Goal: Task Accomplishment & Management: Manage account settings

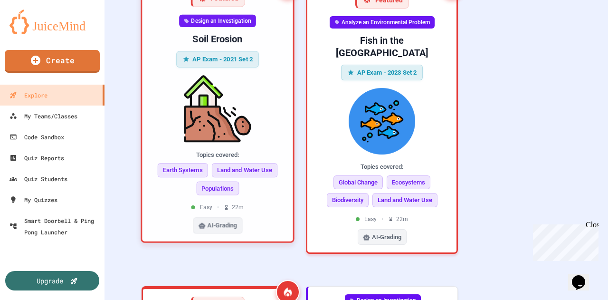
scroll to position [238, 0]
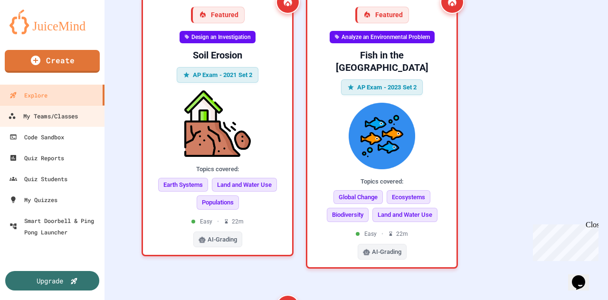
click at [50, 120] on div "My Teams/Classes" at bounding box center [43, 116] width 70 height 12
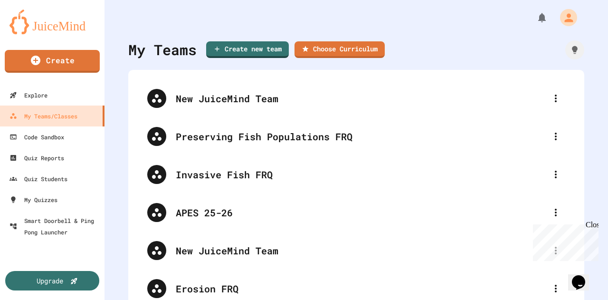
click at [226, 221] on div "APES 25-26" at bounding box center [356, 212] width 437 height 38
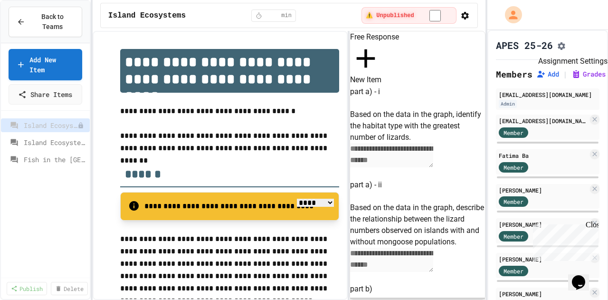
click at [565, 46] on icon "Assignment Settings" at bounding box center [562, 46] width 8 height 8
click at [45, 137] on span "Island Ecosystems" at bounding box center [55, 142] width 62 height 10
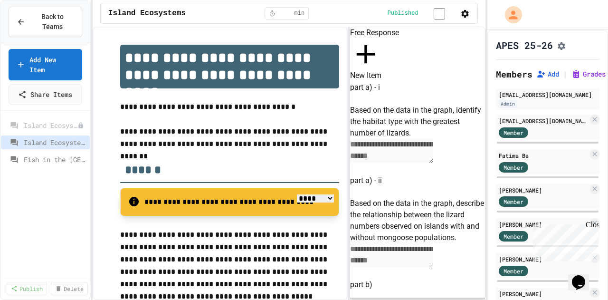
click at [50, 154] on span "Fish in the [GEOGRAPHIC_DATA]" at bounding box center [55, 159] width 62 height 10
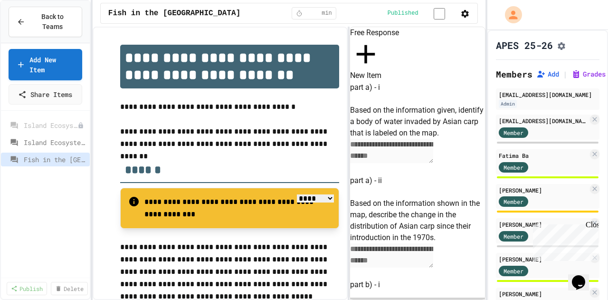
click at [60, 137] on div "Island Ecosystems" at bounding box center [45, 142] width 89 height 14
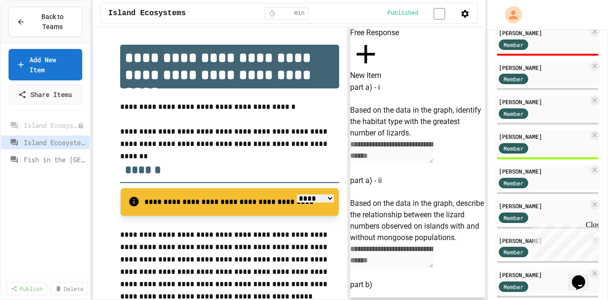
scroll to position [523, 0]
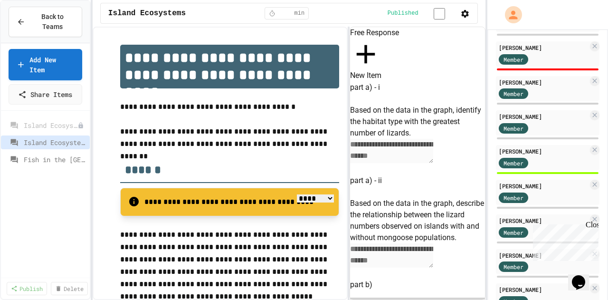
click at [544, 159] on div "[PERSON_NAME] Member" at bounding box center [548, 157] width 104 height 25
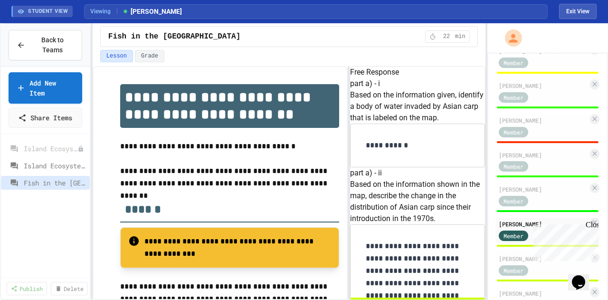
scroll to position [428, 0]
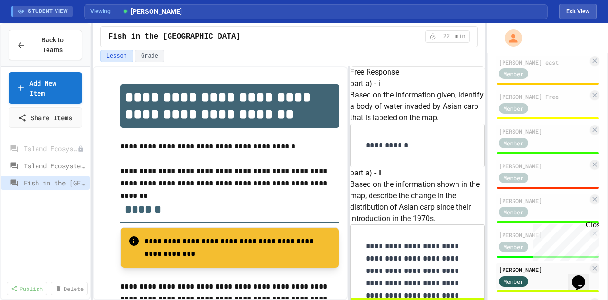
click at [57, 161] on span "Island Ecosystems" at bounding box center [55, 166] width 62 height 10
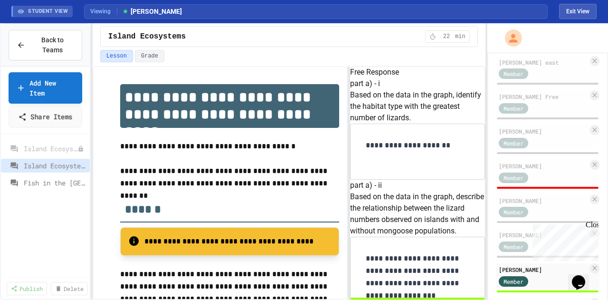
click at [56, 110] on link "Share Items" at bounding box center [45, 116] width 73 height 21
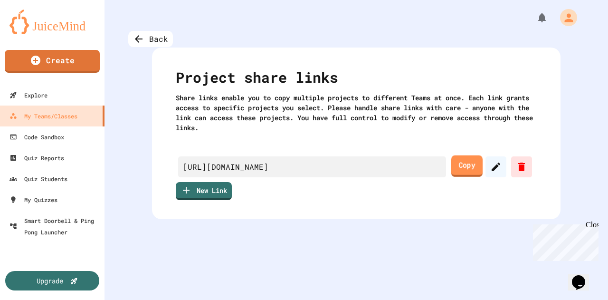
click at [474, 169] on link "Copy" at bounding box center [466, 165] width 31 height 21
click at [151, 37] on div "Back" at bounding box center [150, 39] width 45 height 16
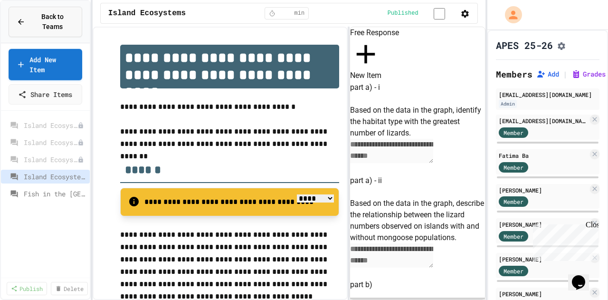
click at [58, 14] on span "Back to Teams" at bounding box center [52, 22] width 43 height 20
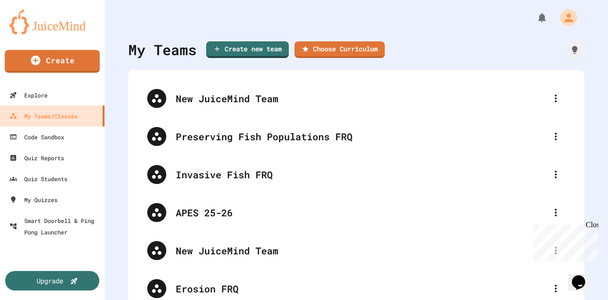
click at [361, 210] on div "APES 25-26" at bounding box center [361, 212] width 371 height 14
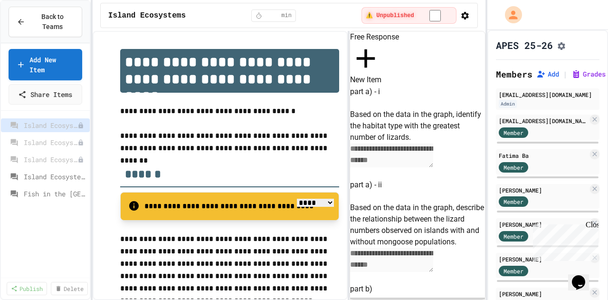
click at [45, 171] on span "Island Ecosystems" at bounding box center [55, 176] width 62 height 10
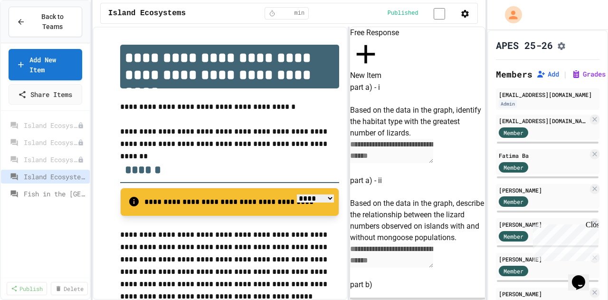
click at [0, 0] on icon at bounding box center [0, 0] width 0 height 0
click at [47, 199] on button "Delete" at bounding box center [56, 200] width 60 height 17
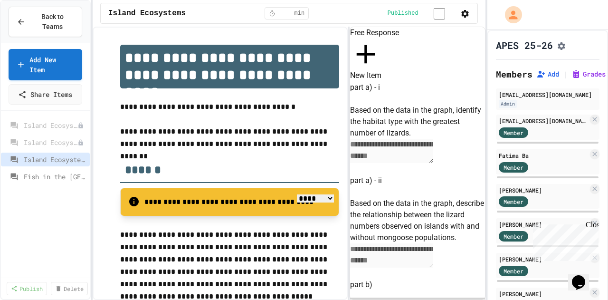
click at [0, 0] on icon at bounding box center [0, 0] width 0 height 0
click at [57, 183] on button "Delete" at bounding box center [56, 183] width 60 height 17
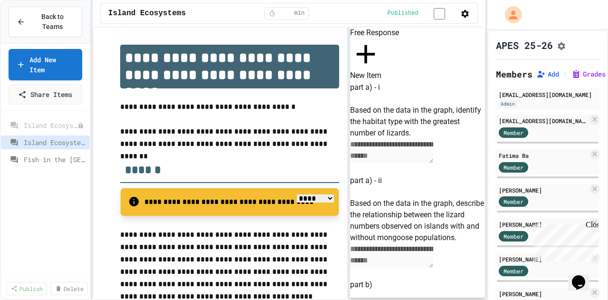
click at [0, 0] on button at bounding box center [0, 0] width 0 height 0
click at [52, 169] on button "Delete" at bounding box center [56, 166] width 60 height 17
drag, startPoint x: 333, startPoint y: 174, endPoint x: 292, endPoint y: 173, distance: 41.8
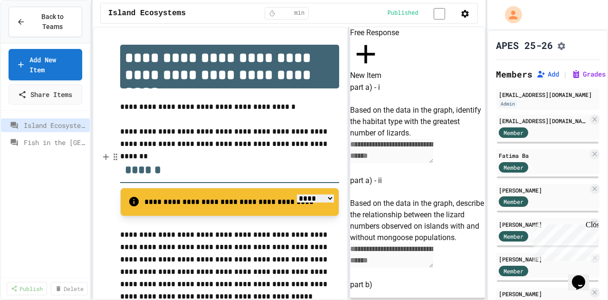
click at [38, 120] on span "Island Ecosystems" at bounding box center [55, 125] width 62 height 10
click at [38, 137] on span "Fish in the [GEOGRAPHIC_DATA]" at bounding box center [55, 142] width 62 height 10
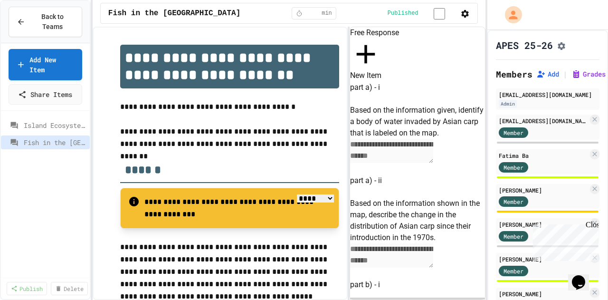
click at [44, 120] on span "Island Ecosystems" at bounding box center [55, 125] width 62 height 10
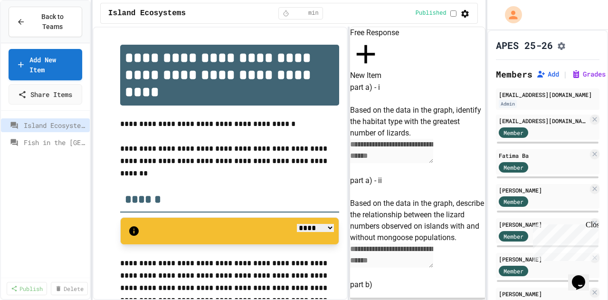
click at [41, 137] on span "Fish in the [GEOGRAPHIC_DATA]" at bounding box center [55, 142] width 62 height 10
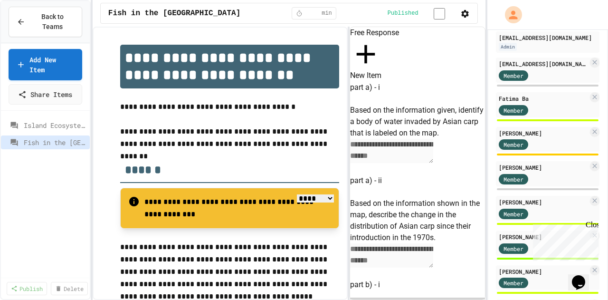
scroll to position [57, 0]
click at [54, 114] on div at bounding box center [45, 131] width 89 height 34
click at [52, 120] on span "Island Ecosystems" at bounding box center [55, 125] width 62 height 10
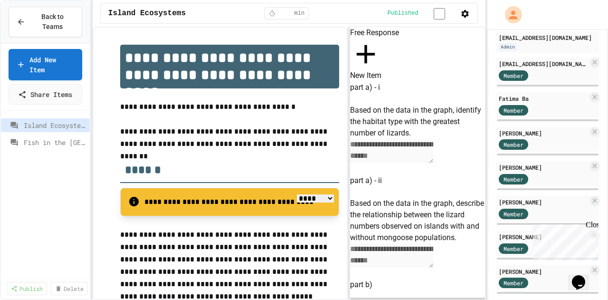
scroll to position [48, 0]
click at [521, 240] on div "[PERSON_NAME]" at bounding box center [543, 236] width 89 height 9
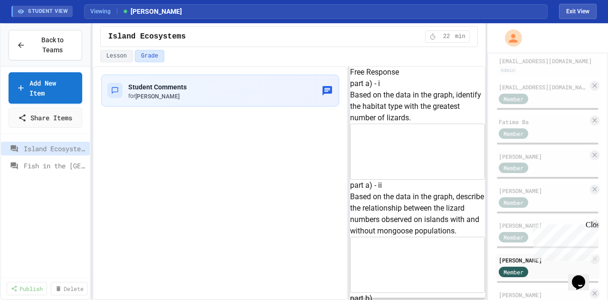
scroll to position [45, 0]
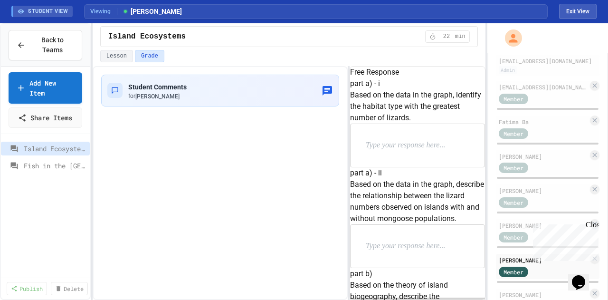
click at [154, 98] on span "[PERSON_NAME]" at bounding box center [157, 96] width 44 height 7
click at [75, 34] on button "Back to Teams" at bounding box center [46, 45] width 74 height 30
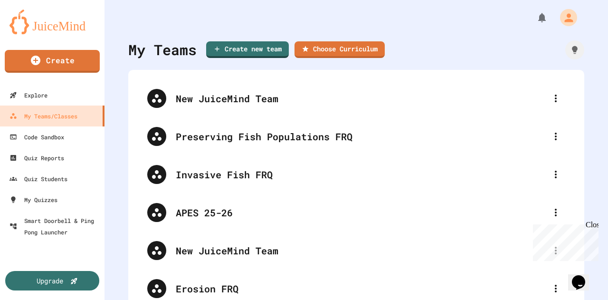
click at [225, 216] on div "APES 25-26" at bounding box center [361, 212] width 371 height 14
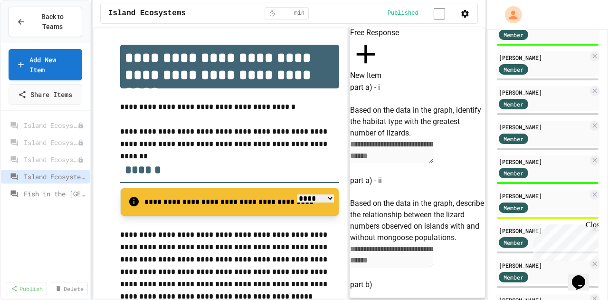
scroll to position [713, 0]
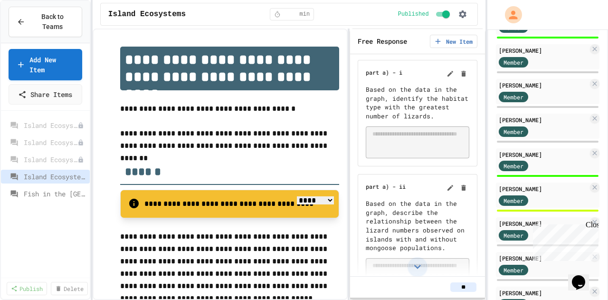
scroll to position [808, 0]
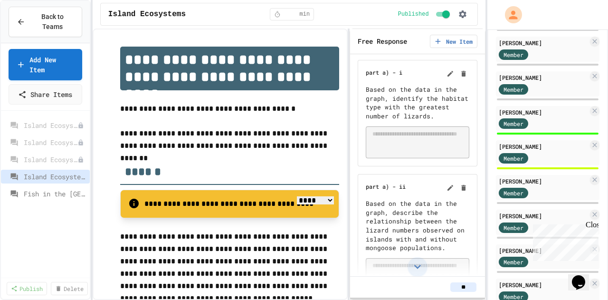
click at [550, 155] on div "Member" at bounding box center [543, 158] width 89 height 12
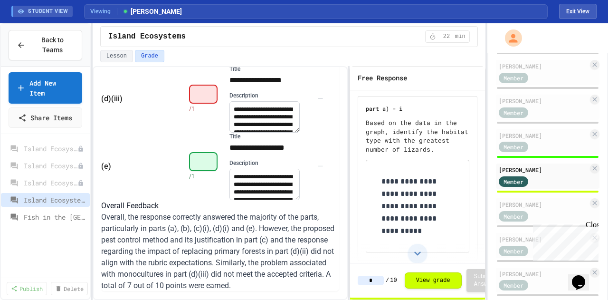
scroll to position [1048, 0]
drag, startPoint x: 208, startPoint y: 272, endPoint x: 310, endPoint y: 276, distance: 101.7
click at [310, 276] on p "Overall, the response correctly answered the majority of the parts, particularl…" at bounding box center [220, 251] width 238 height 80
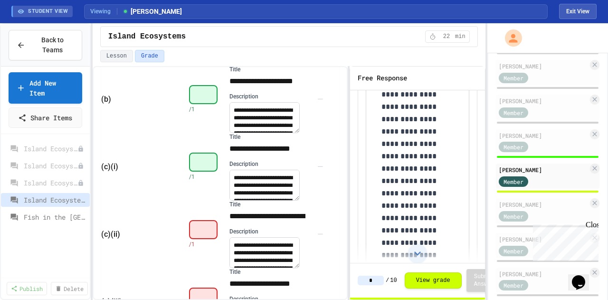
scroll to position [621, 0]
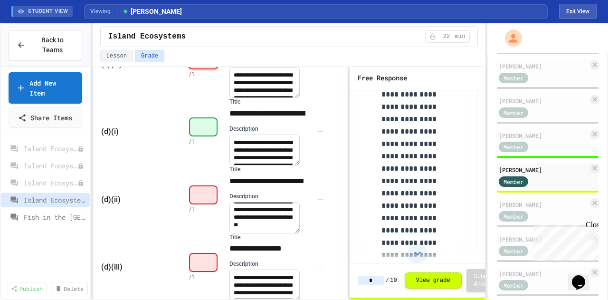
click at [218, 69] on input "*" at bounding box center [203, 59] width 30 height 20
type input "*"
click at [218, 69] on input "*" at bounding box center [203, 59] width 30 height 20
click at [285, 98] on div "**********" at bounding box center [272, 63] width 86 height 67
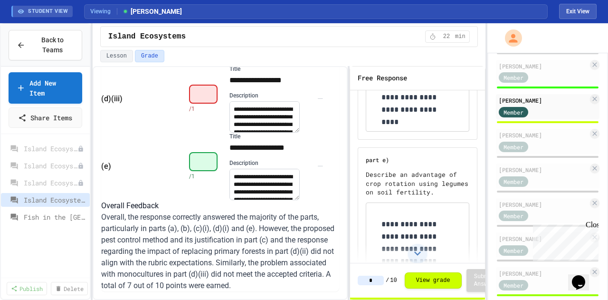
scroll to position [840, 0]
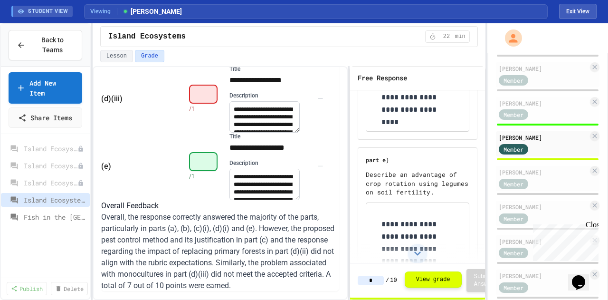
click at [443, 280] on button "View grade" at bounding box center [433, 279] width 57 height 16
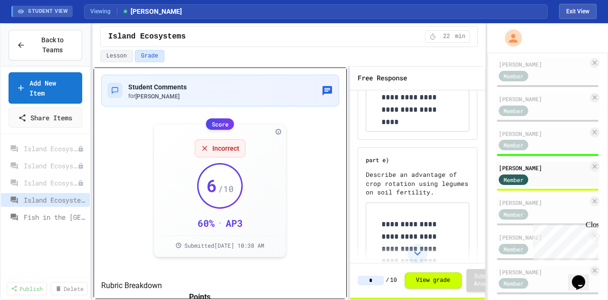
scroll to position [808, 0]
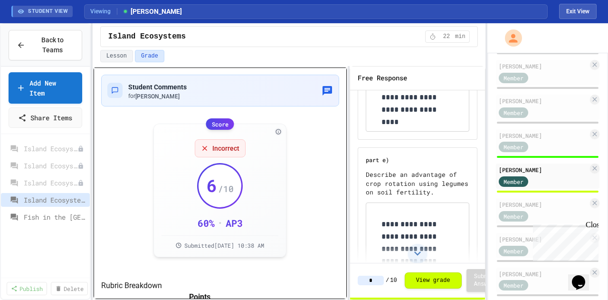
click at [526, 170] on div "[PERSON_NAME]" at bounding box center [543, 169] width 89 height 9
drag, startPoint x: 523, startPoint y: 170, endPoint x: 429, endPoint y: 180, distance: 95.0
click at [524, 168] on div "[PERSON_NAME]" at bounding box center [543, 169] width 89 height 9
click at [124, 59] on button "Lesson" at bounding box center [116, 56] width 33 height 12
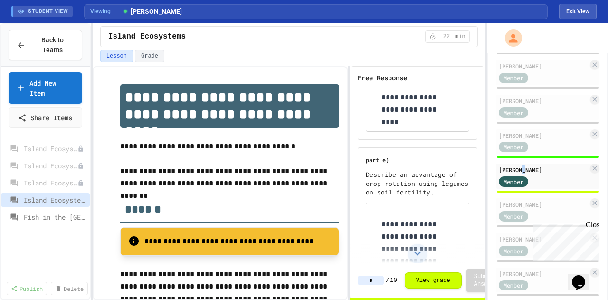
click at [145, 54] on button "Grade" at bounding box center [149, 56] width 29 height 12
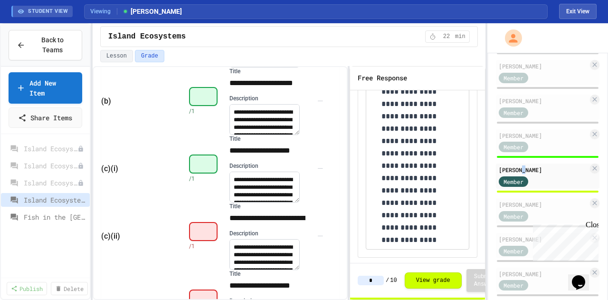
scroll to position [475, 0]
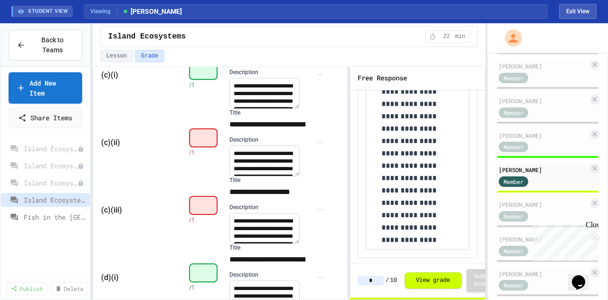
click at [254, 176] on div "**********" at bounding box center [272, 156] width 86 height 40
click at [263, 176] on textarea "**********" at bounding box center [264, 160] width 70 height 31
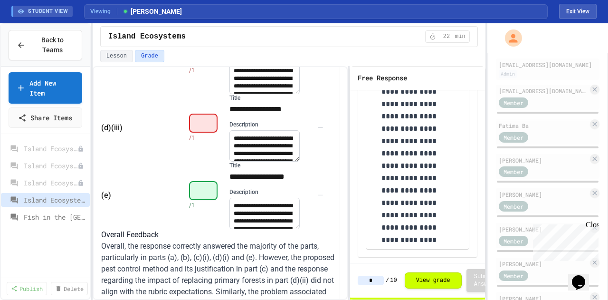
scroll to position [0, 0]
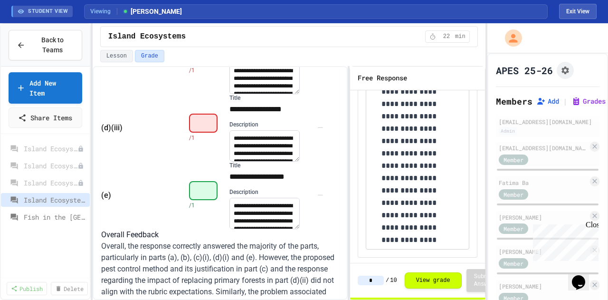
click at [579, 97] on icon at bounding box center [576, 101] width 10 height 10
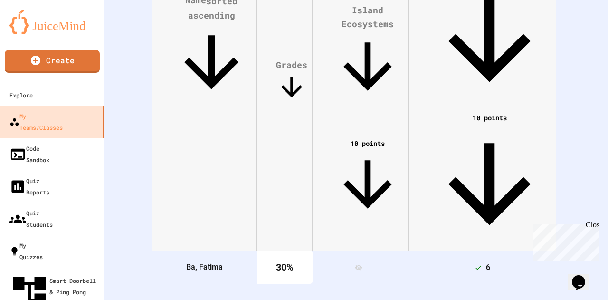
scroll to position [134, 0]
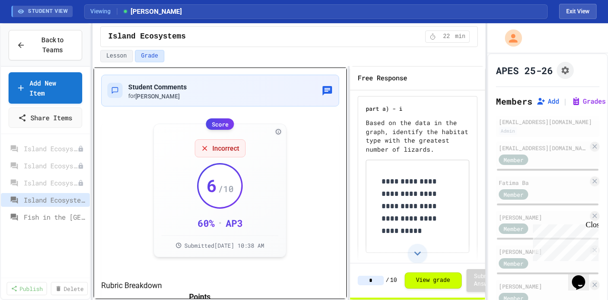
click at [219, 118] on div "Score" at bounding box center [220, 123] width 28 height 11
